Goal: Information Seeking & Learning: Learn about a topic

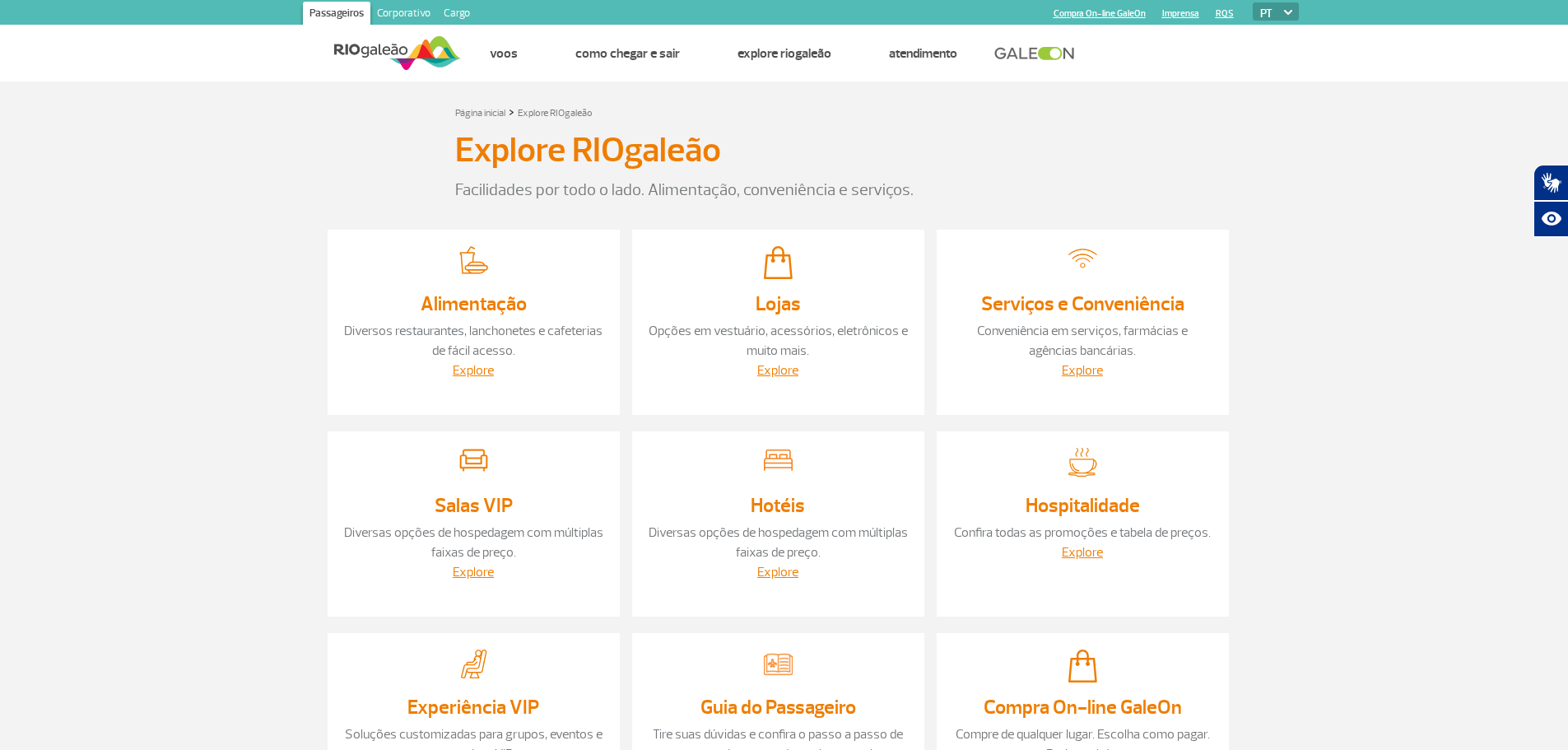
click at [494, 529] on link "Diversas opções de hospedagem com múltiplas faixas de preço." at bounding box center [474, 542] width 259 height 37
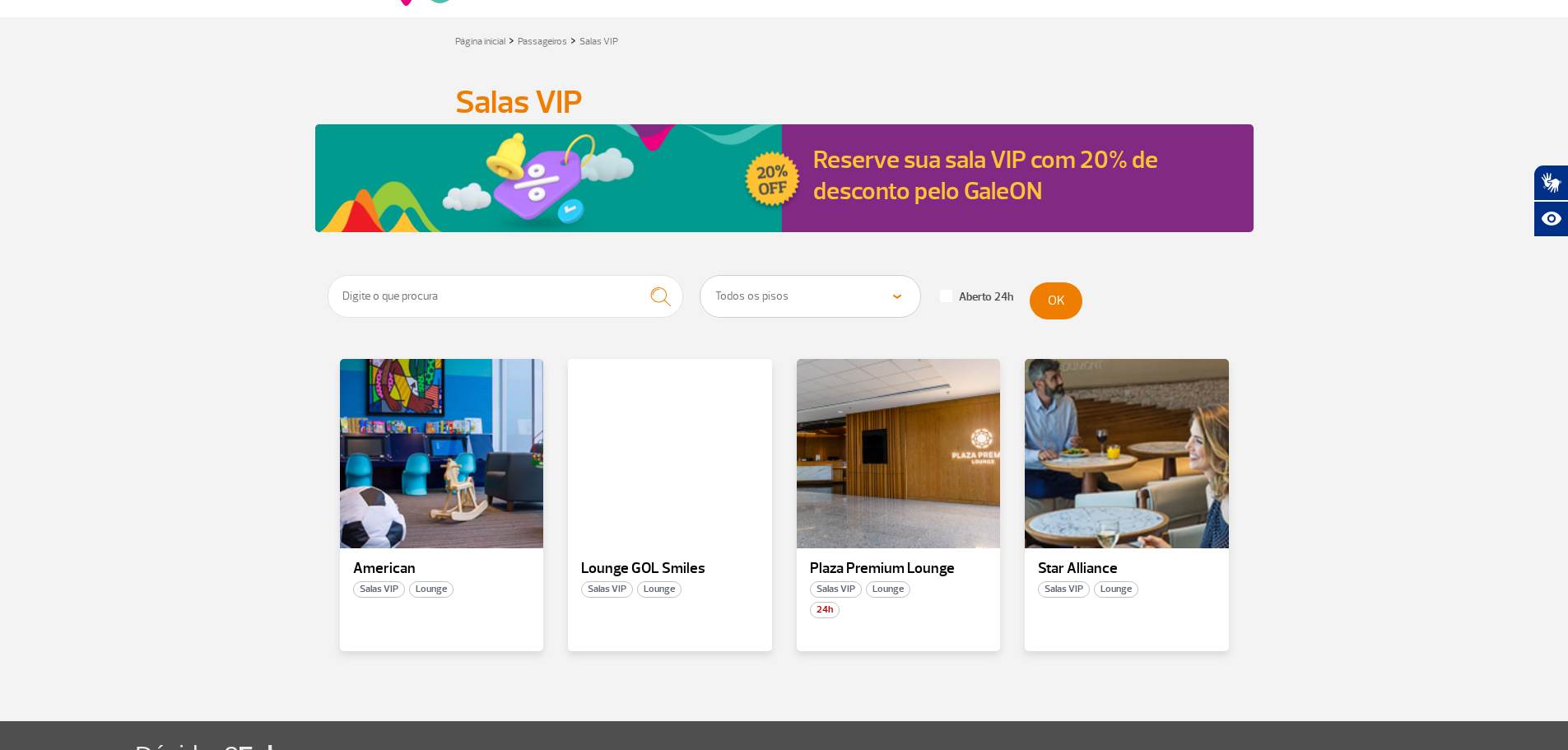
scroll to position [82, 0]
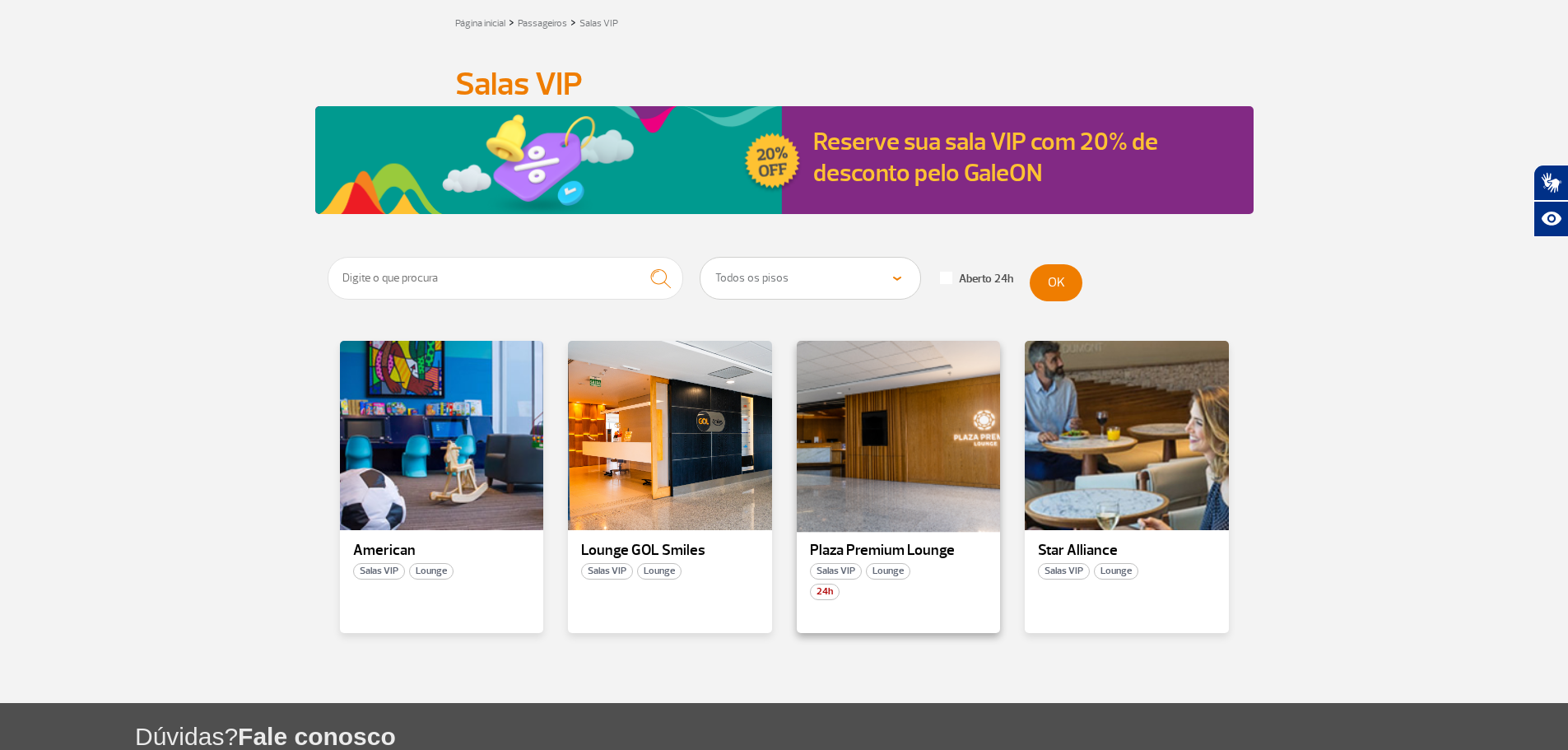
click at [932, 461] on div at bounding box center [898, 436] width 207 height 193
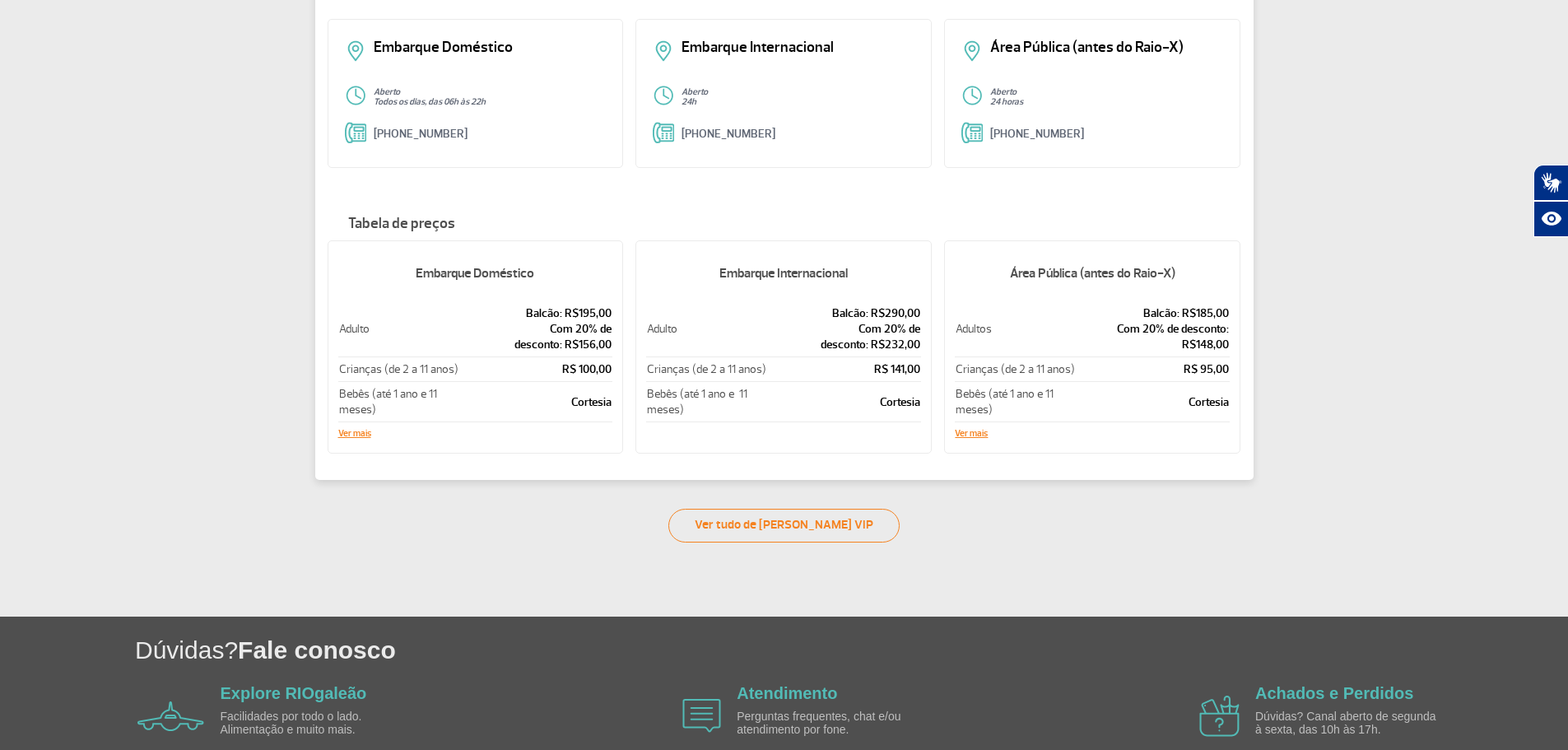
scroll to position [247, 0]
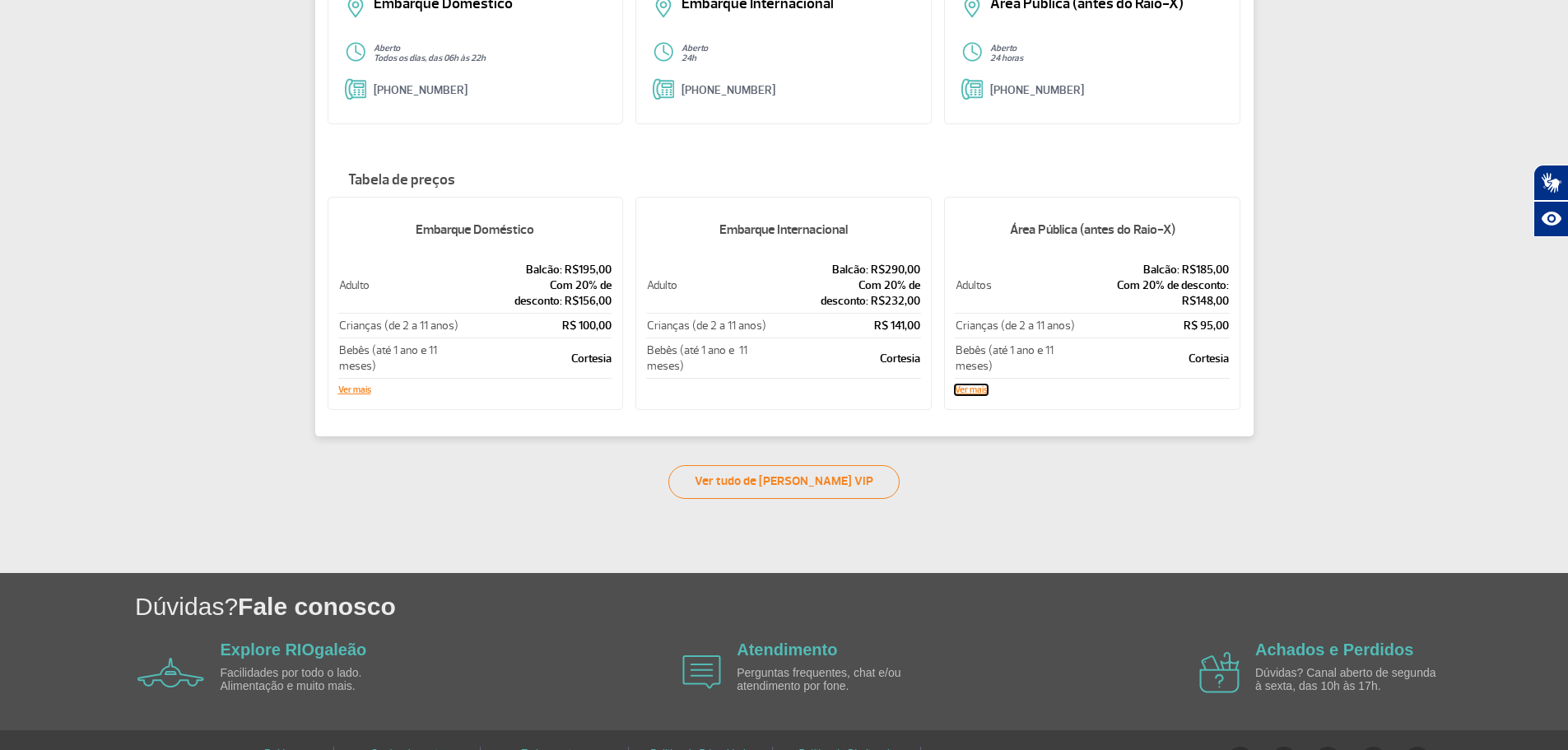
click at [970, 392] on button "Ver mais" at bounding box center [971, 390] width 33 height 10
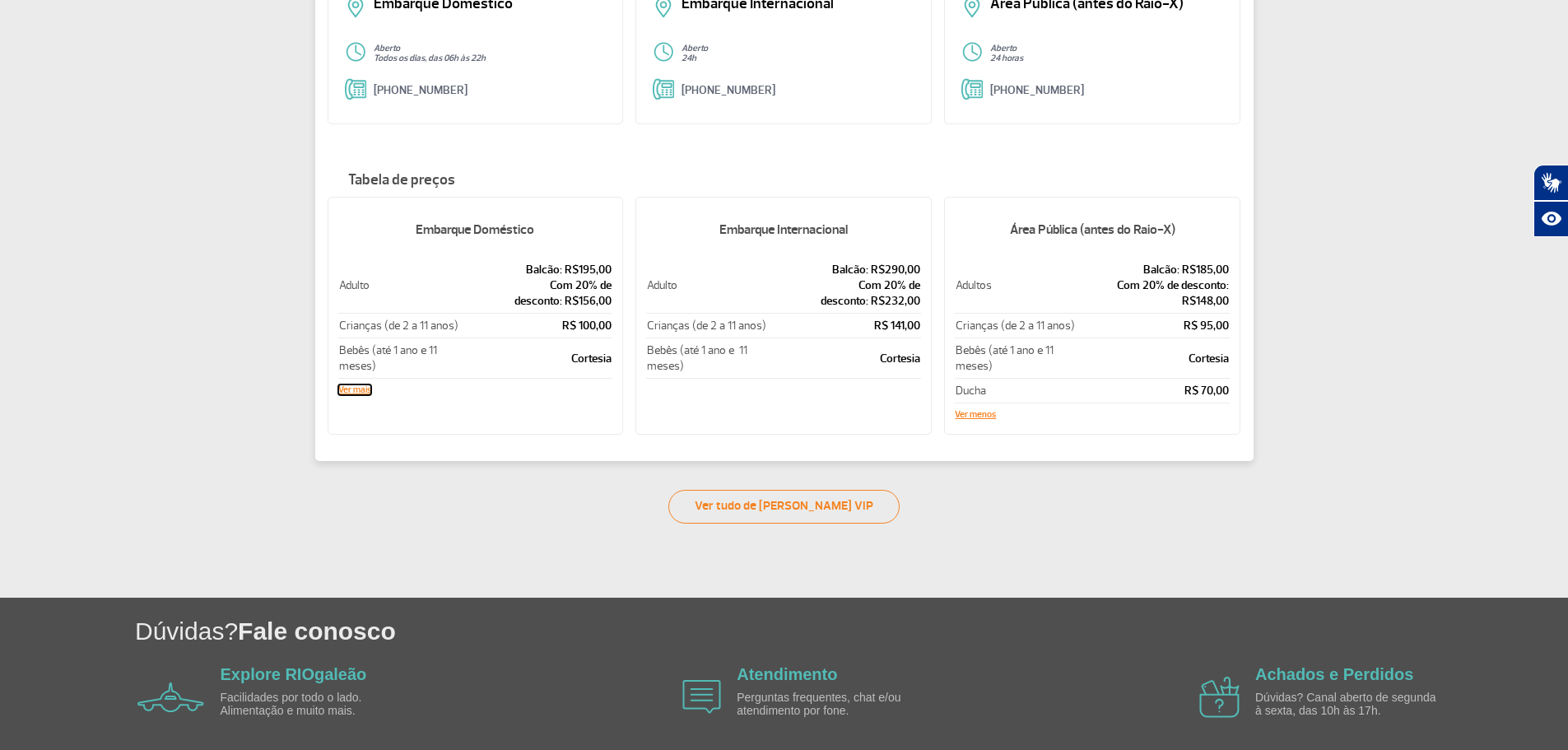
click at [345, 390] on button "Ver mais" at bounding box center [354, 390] width 33 height 10
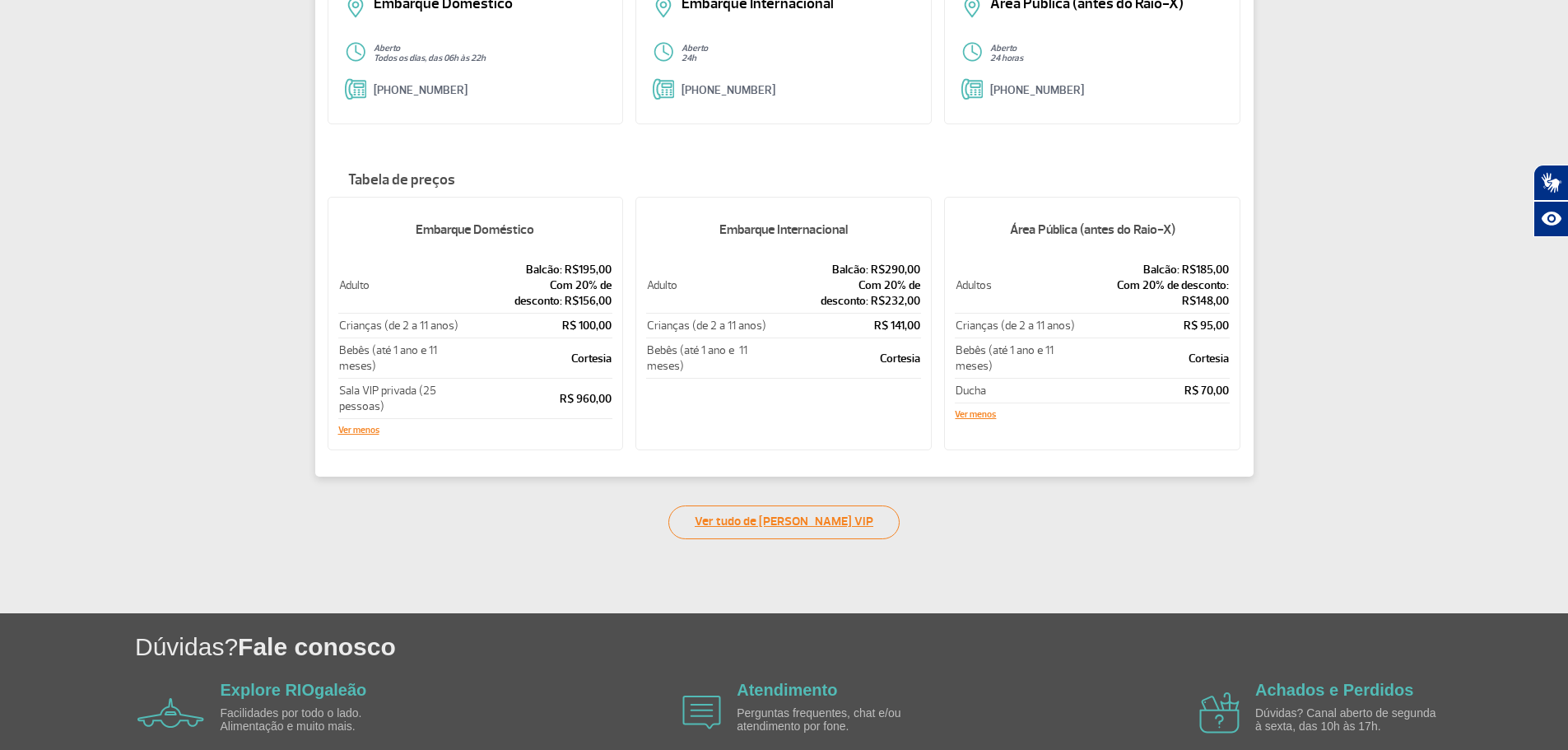
click at [798, 519] on link "Ver tudo de Salas VIP" at bounding box center [784, 523] width 232 height 34
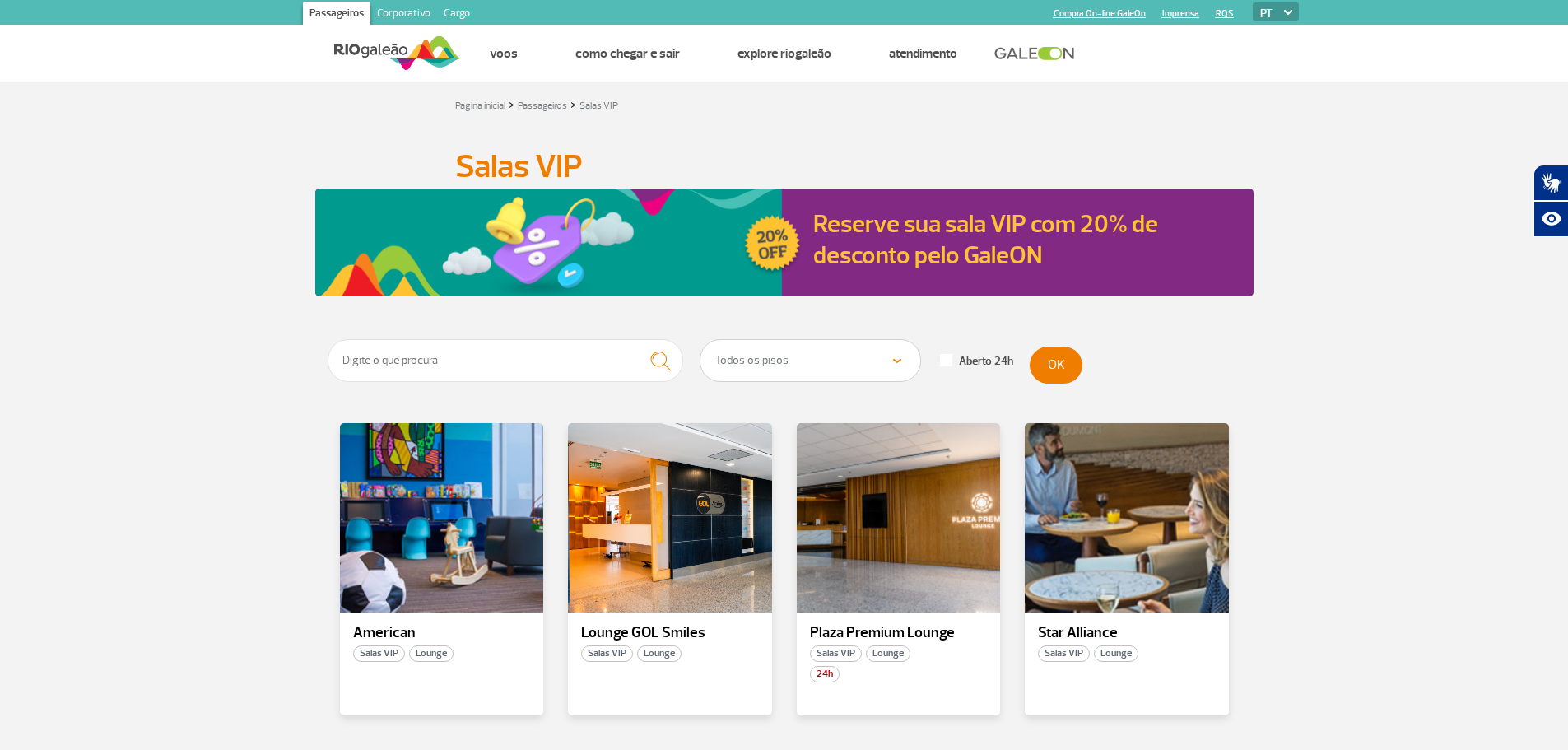
scroll to position [247, 0]
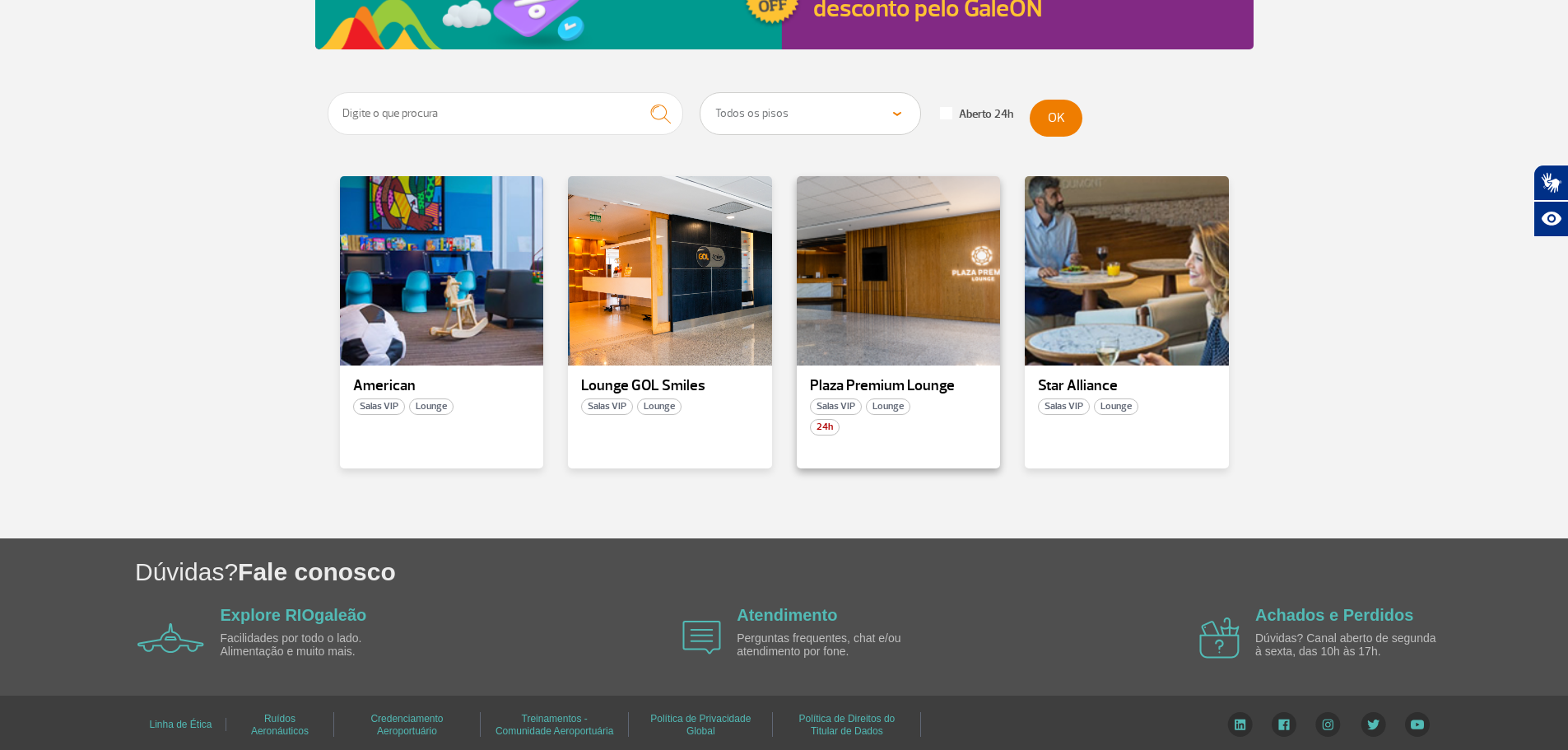
click at [828, 422] on span "24h" at bounding box center [825, 428] width 29 height 16
